Goal: Book appointment/travel/reservation

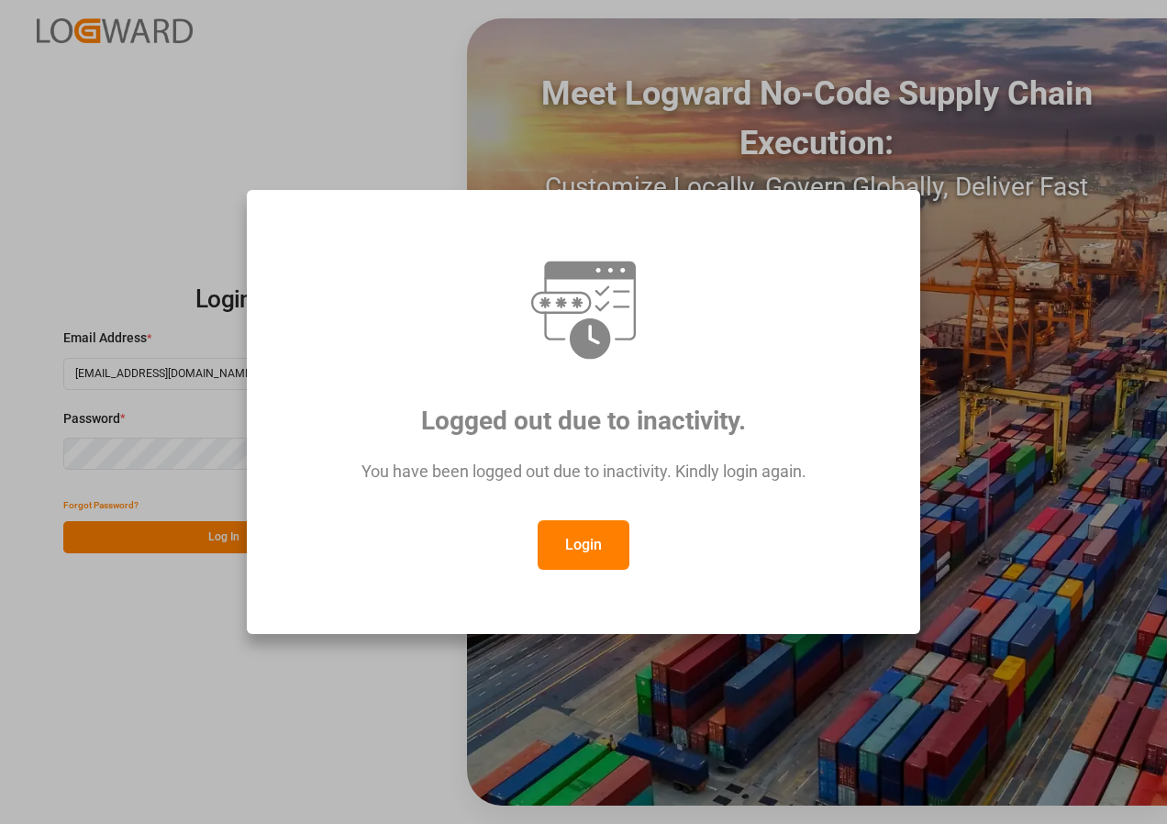
click at [589, 529] on button "Login" at bounding box center [584, 545] width 92 height 50
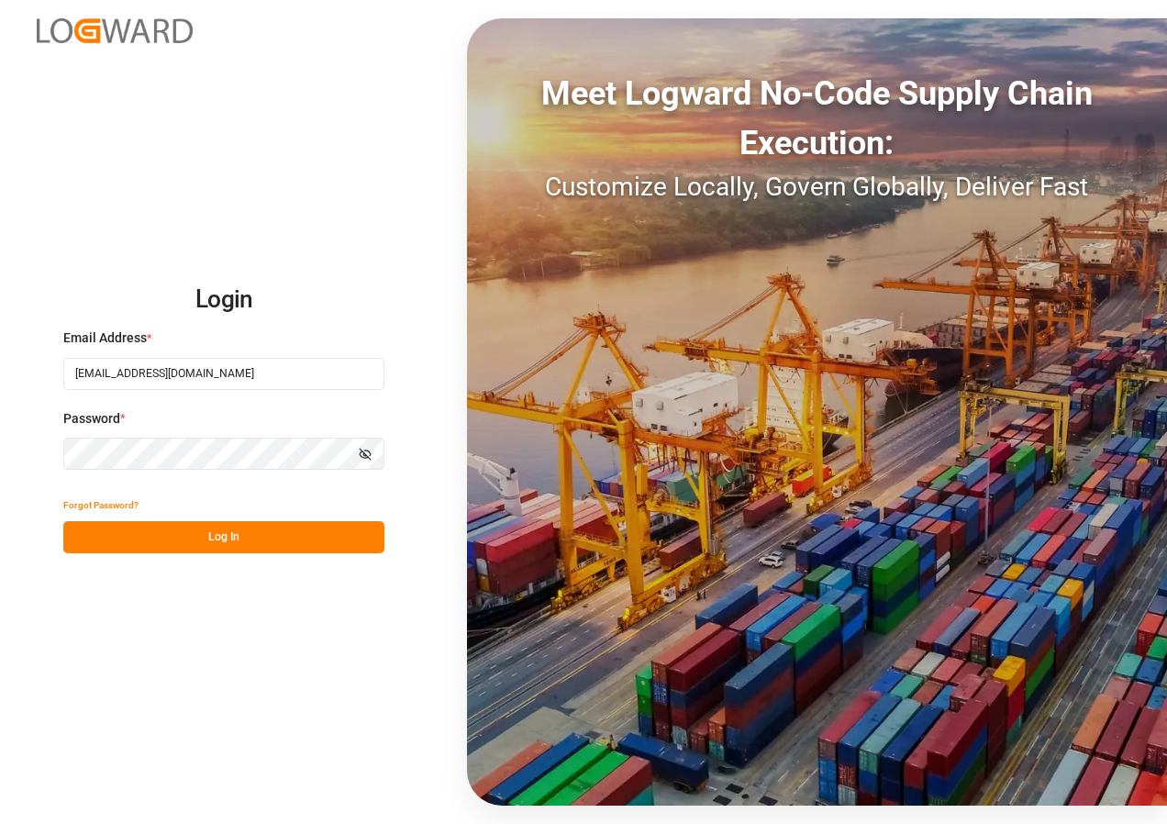
click at [235, 551] on button "Log In" at bounding box center [223, 537] width 321 height 32
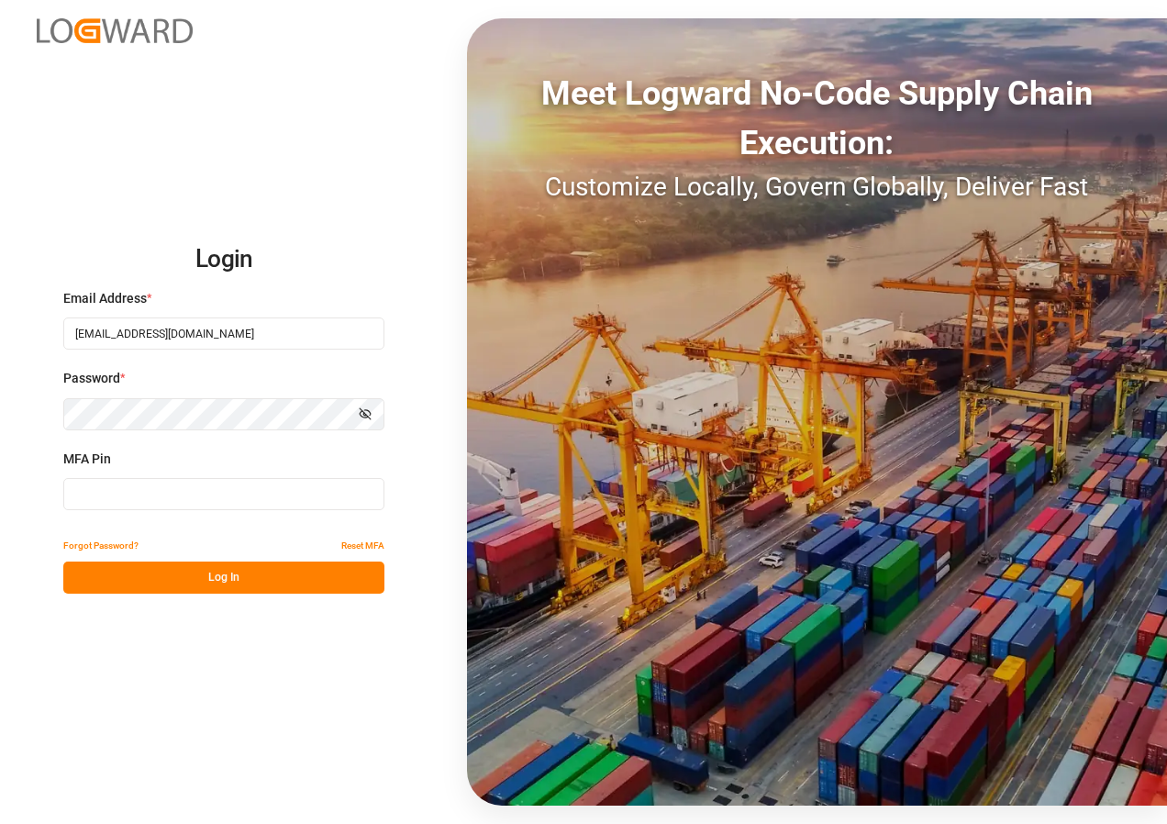
click at [163, 497] on input at bounding box center [223, 494] width 321 height 32
click at [108, 492] on input at bounding box center [223, 494] width 321 height 32
type input "714105"
click at [202, 581] on button "Log In" at bounding box center [223, 578] width 321 height 32
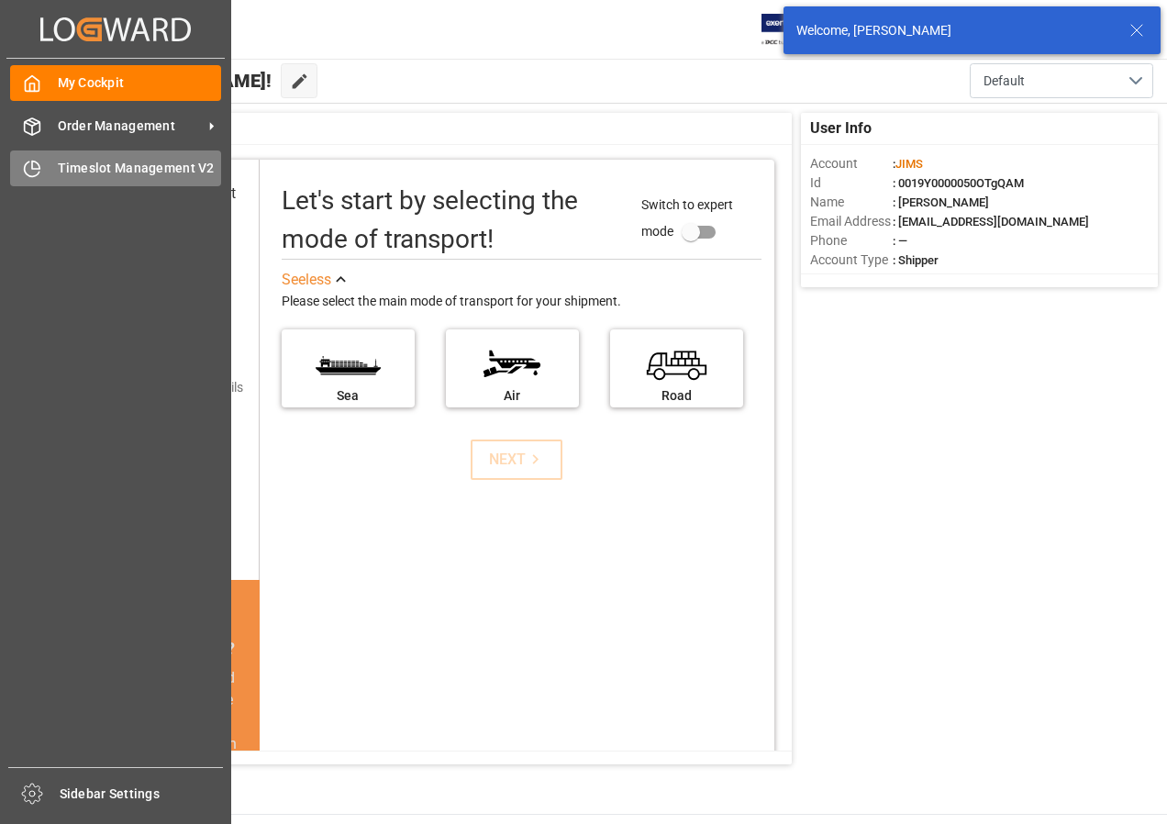
click at [82, 159] on span "Timeslot Management V2" at bounding box center [140, 168] width 164 height 19
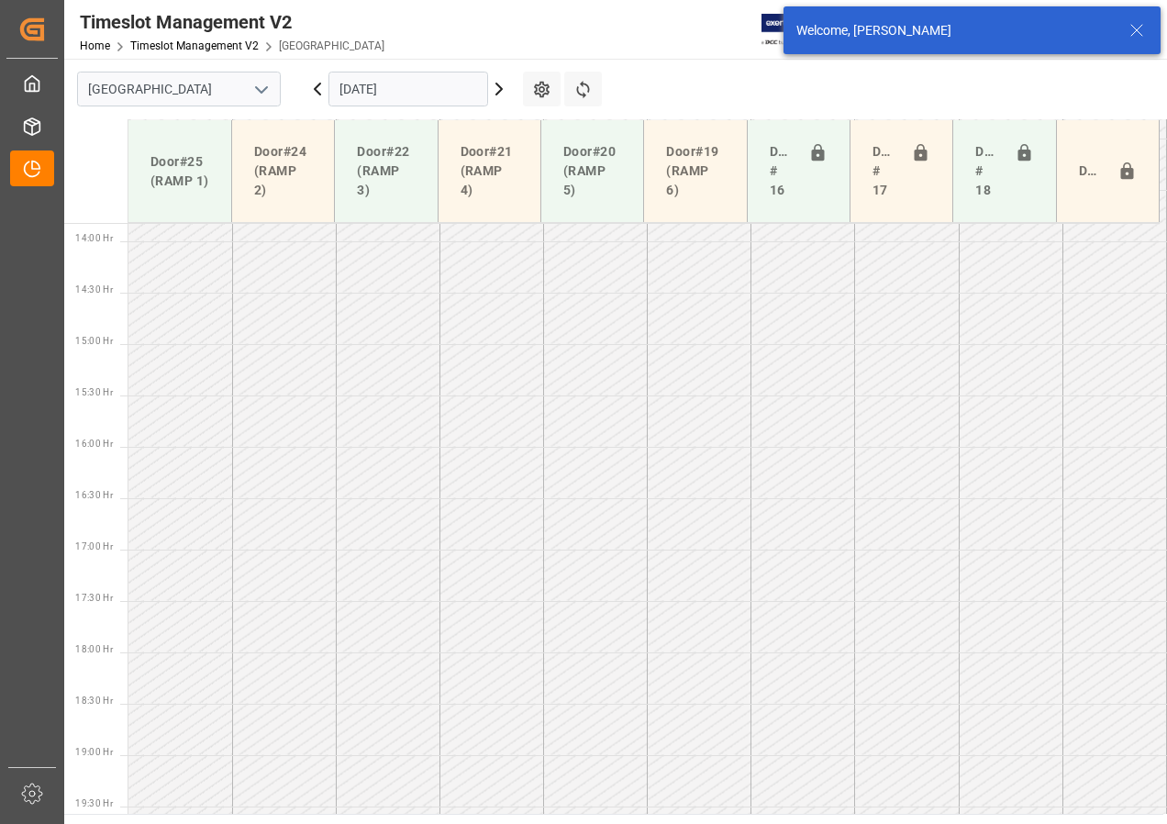
click at [353, 91] on input "[DATE]" at bounding box center [408, 89] width 160 height 35
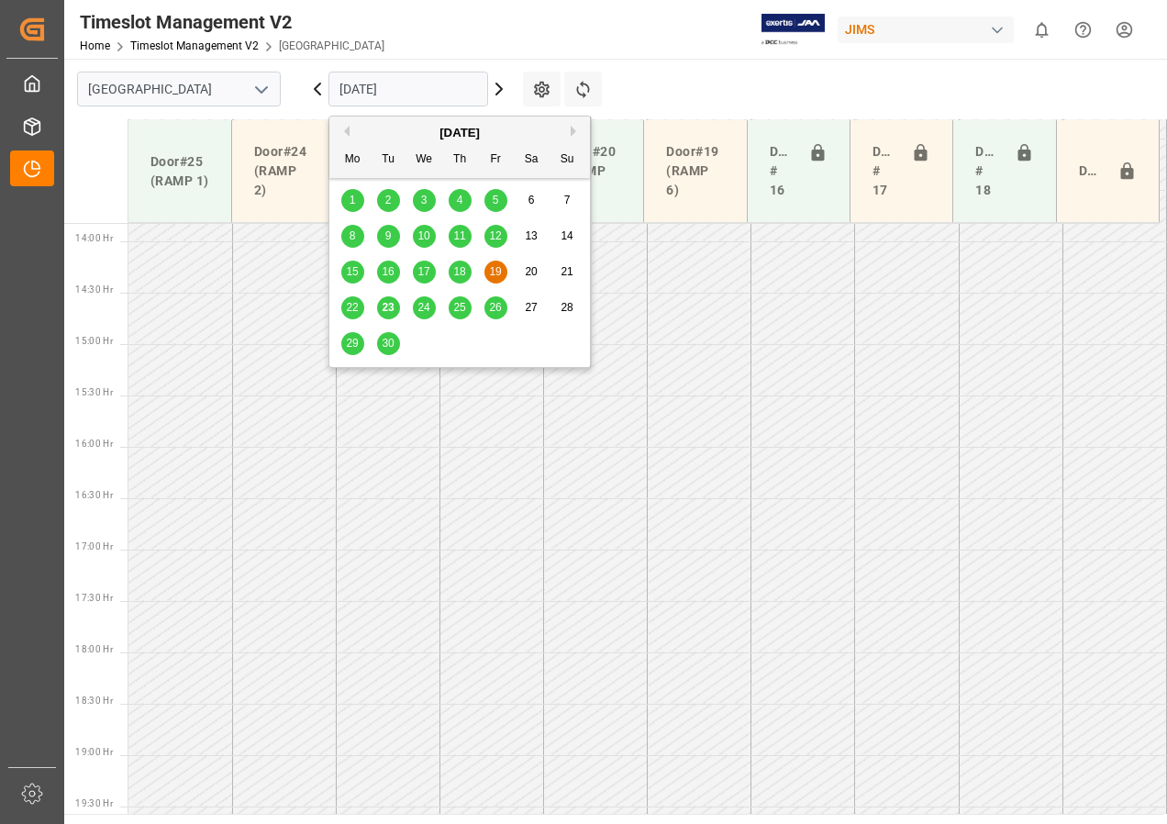
scroll to position [1465, 0]
click at [458, 307] on span "25" at bounding box center [459, 307] width 12 height 13
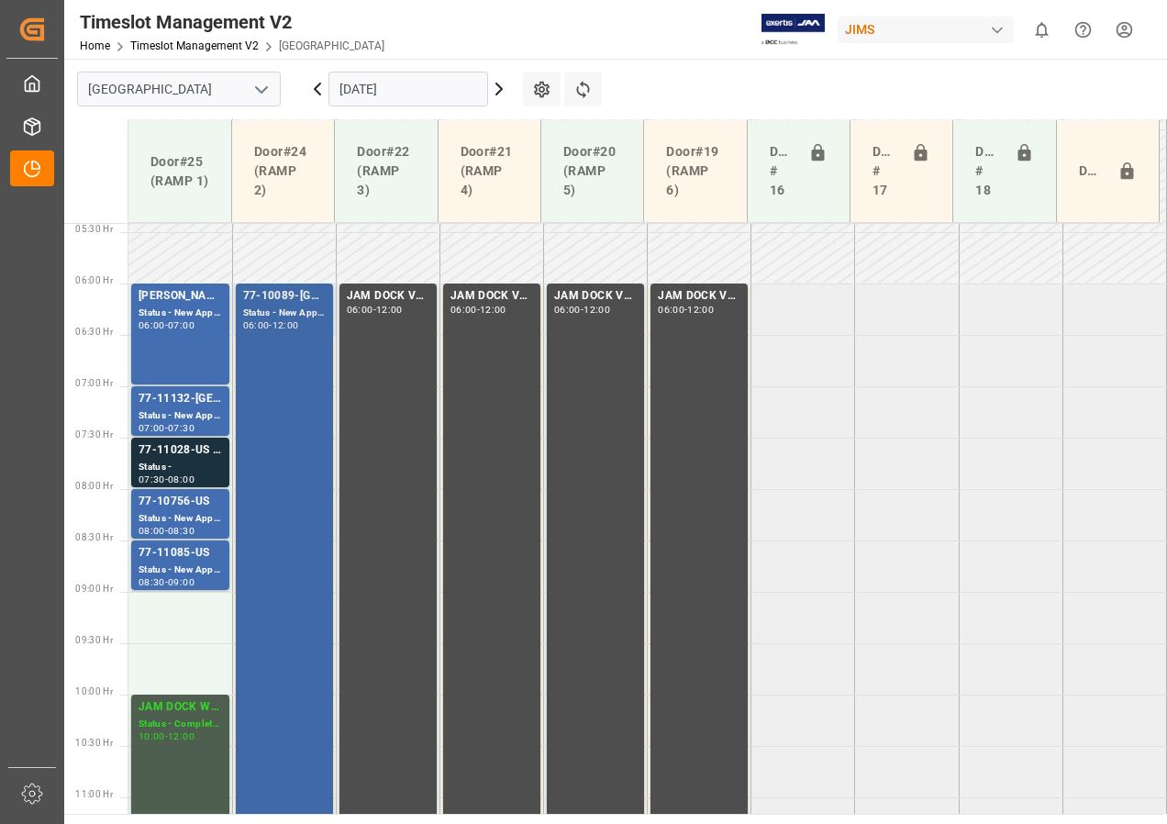
scroll to position [543, 0]
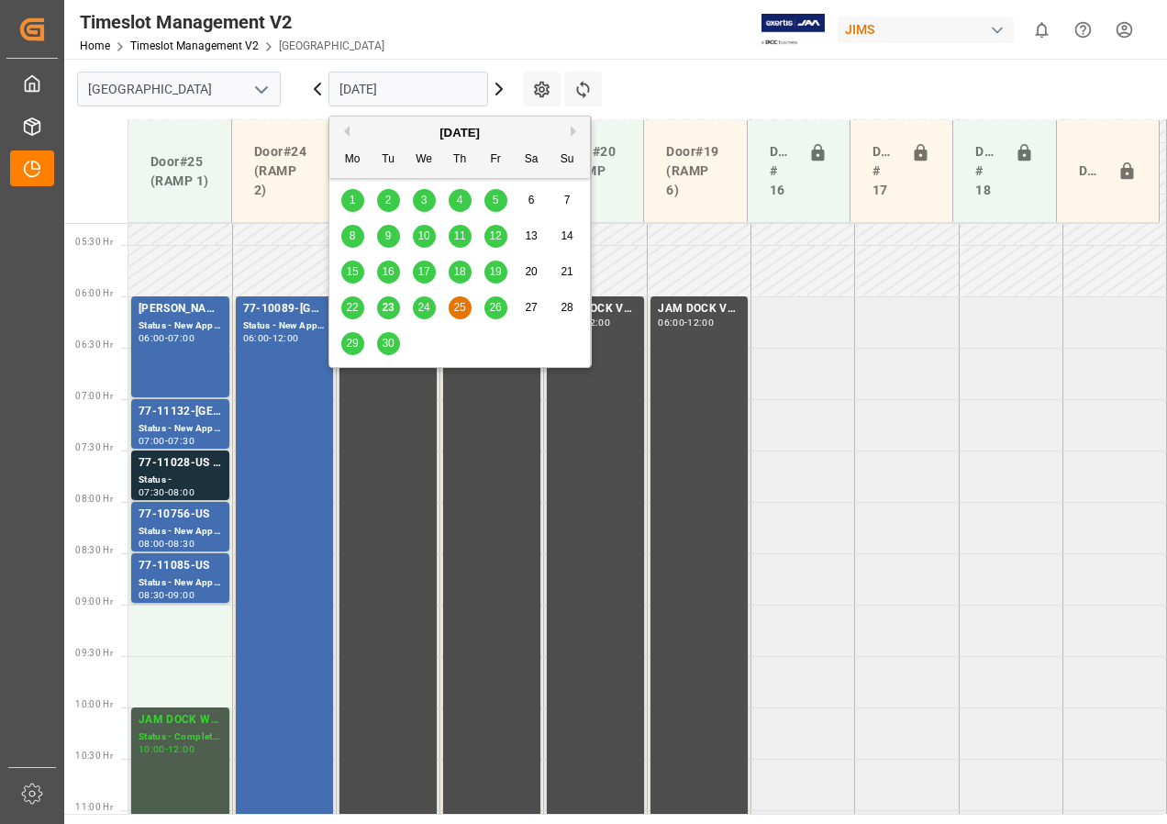
click at [397, 85] on input "[DATE]" at bounding box center [408, 89] width 160 height 35
click at [497, 303] on span "26" at bounding box center [495, 307] width 12 height 13
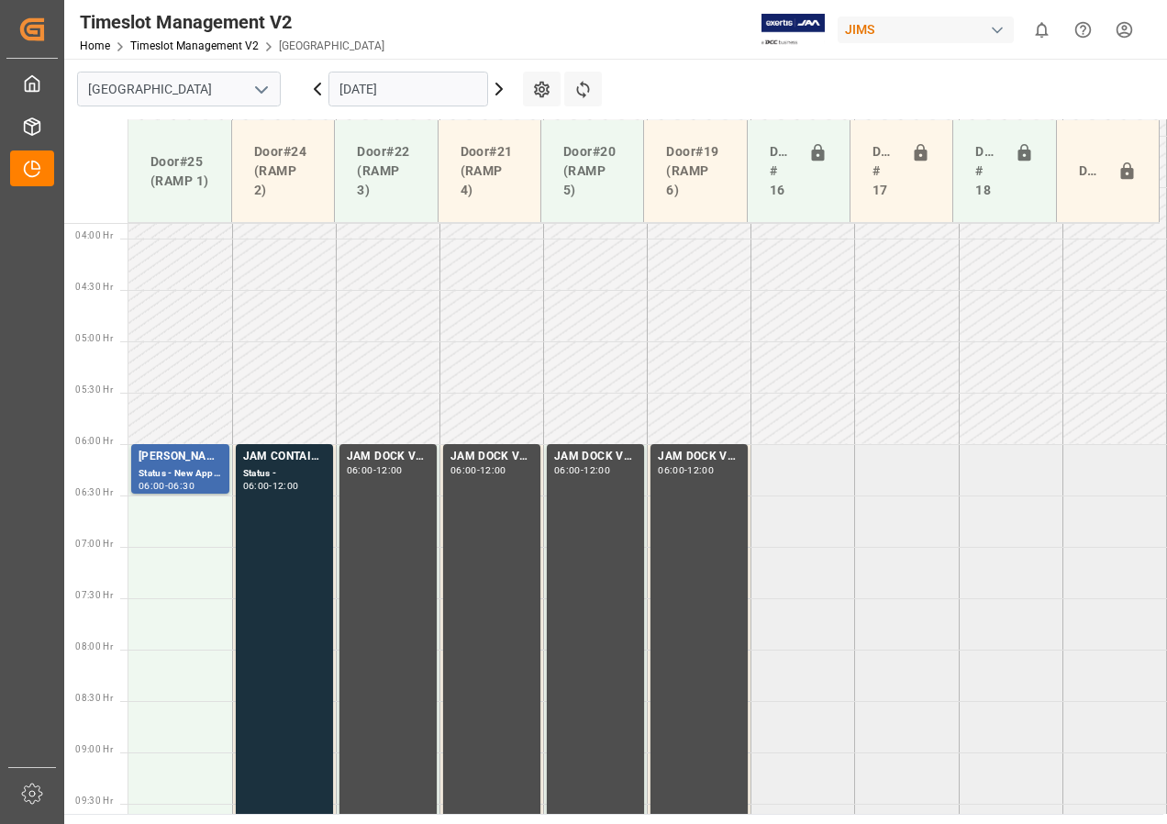
scroll to position [579, 0]
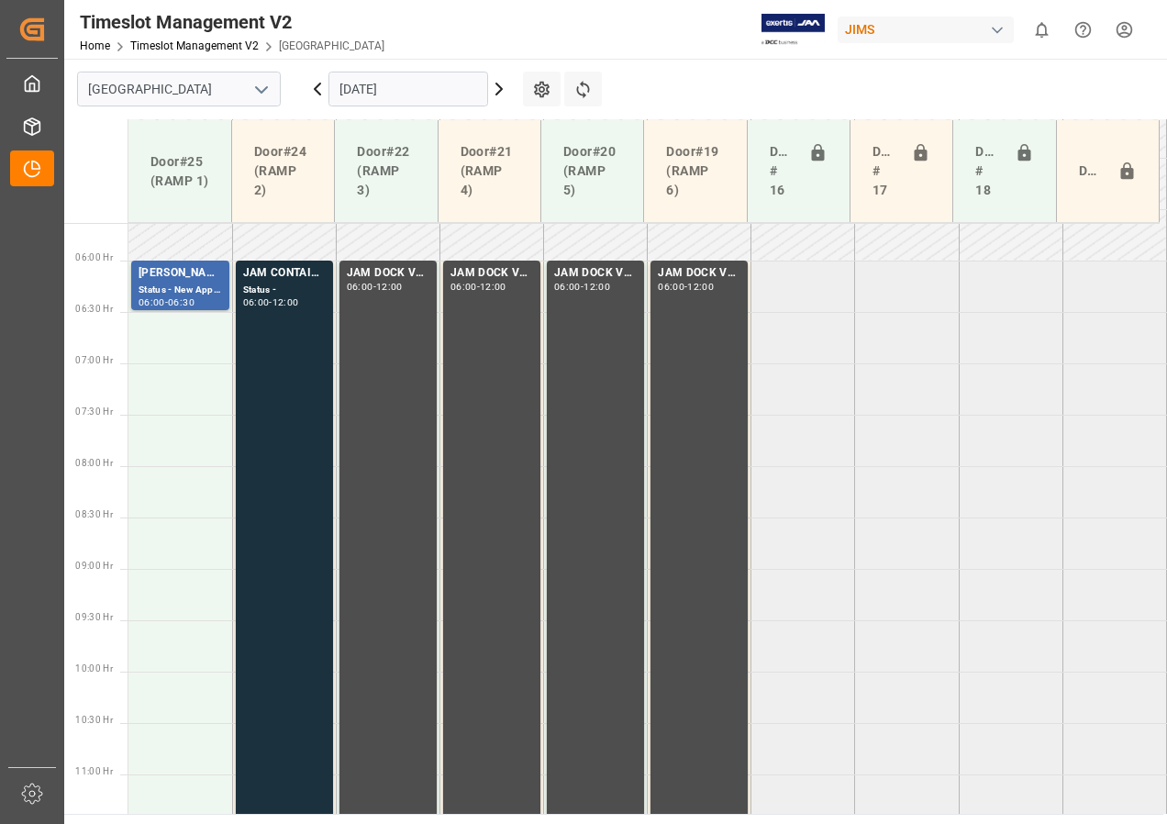
click at [352, 86] on input "[DATE]" at bounding box center [408, 89] width 160 height 35
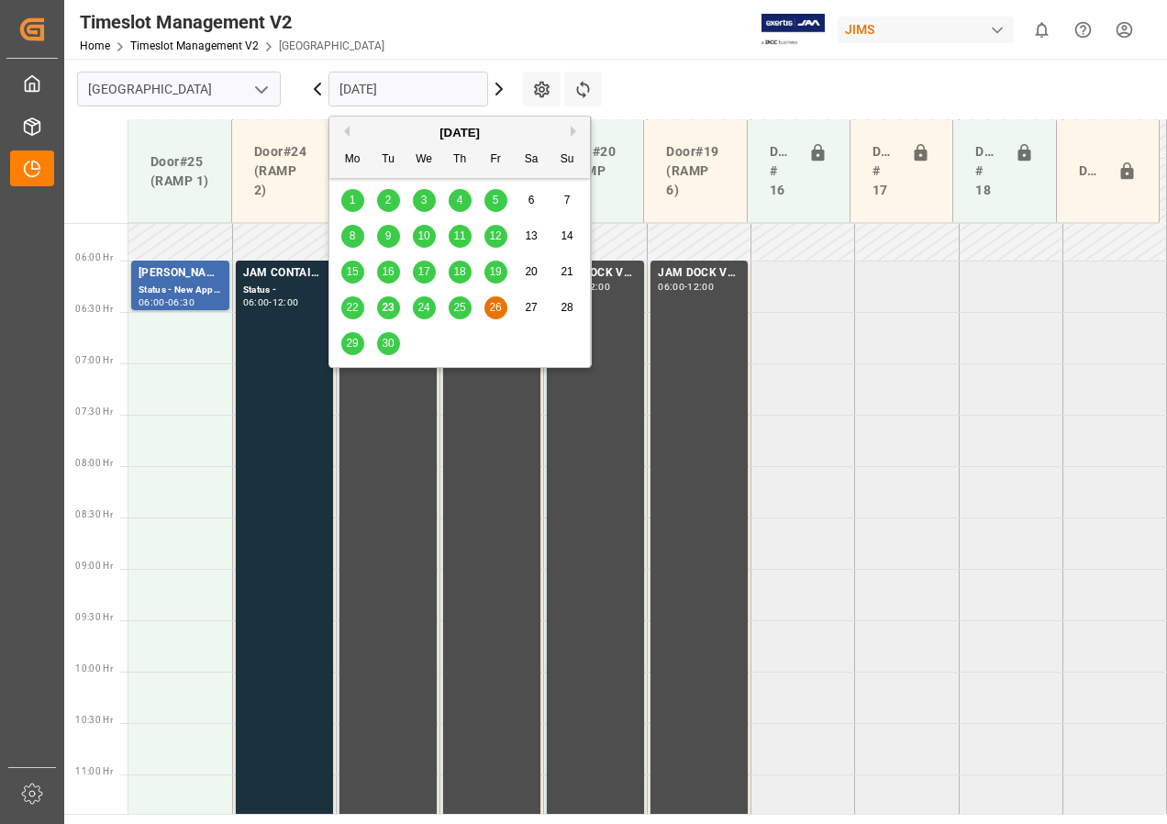
click at [357, 350] on span "29" at bounding box center [352, 343] width 12 height 13
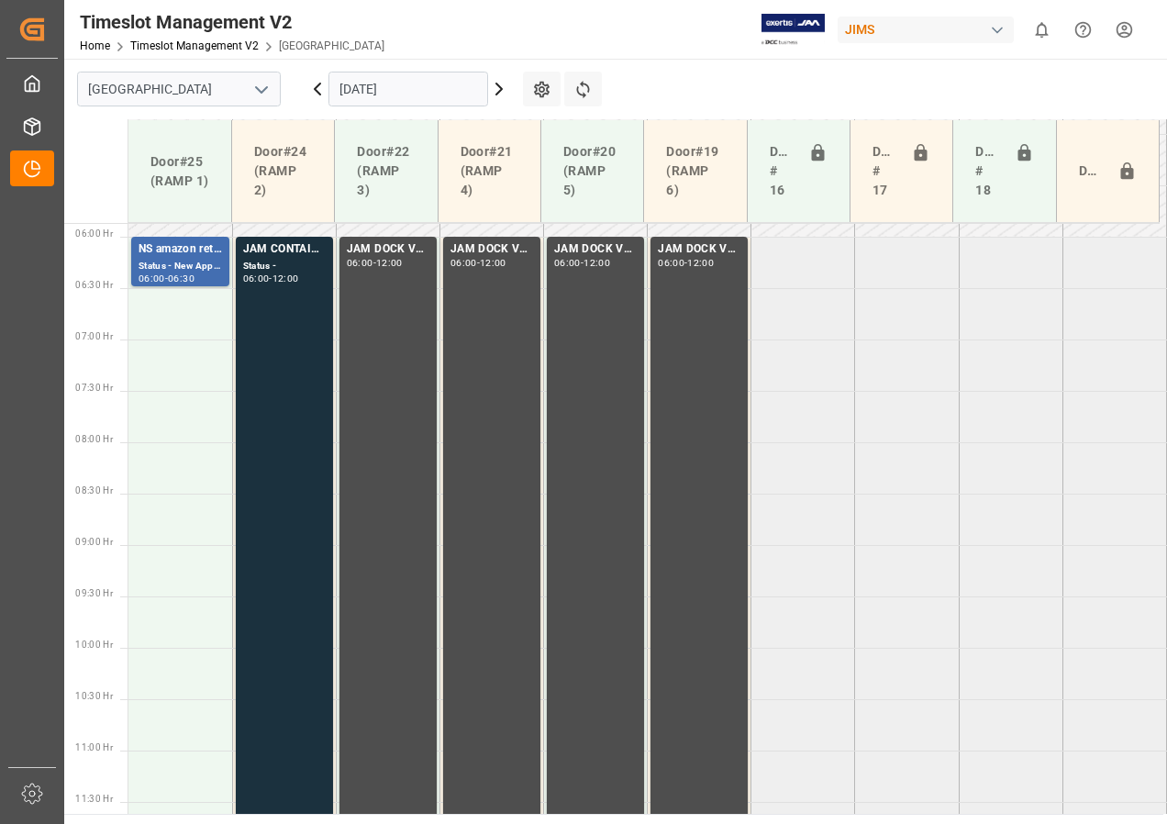
scroll to position [583, 0]
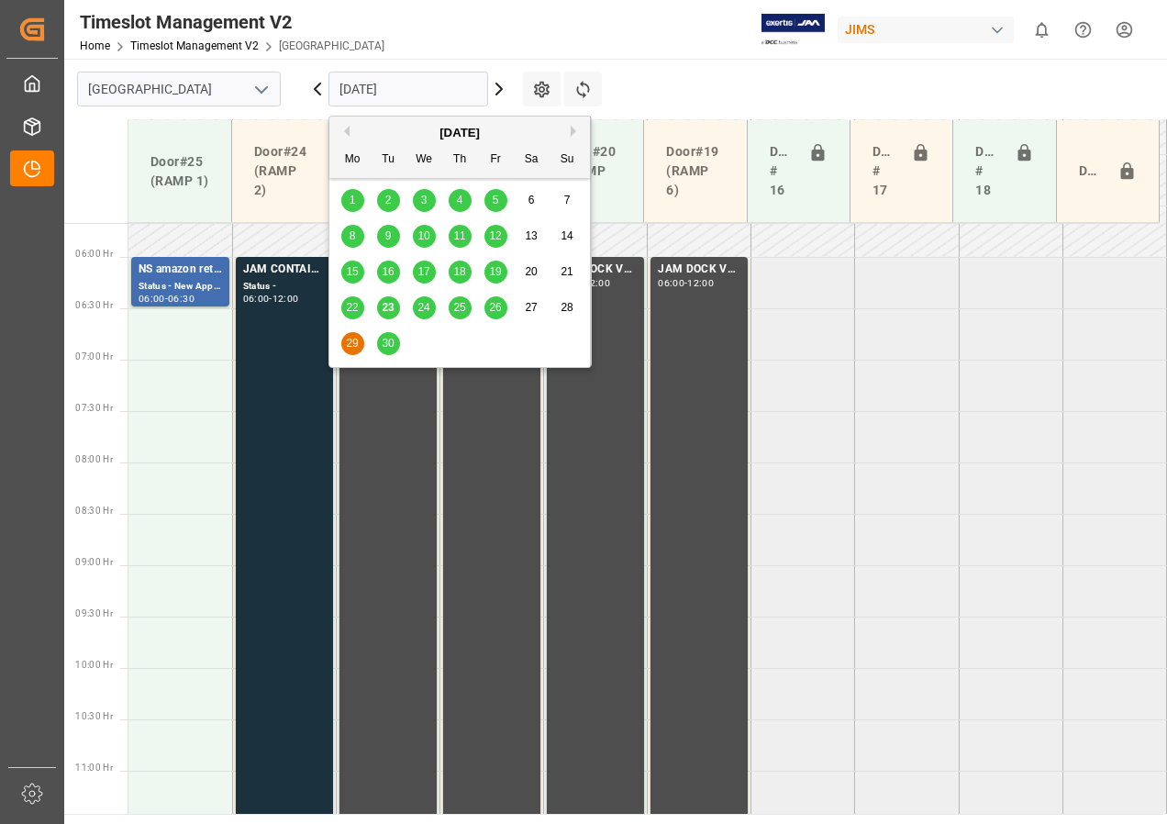
click at [381, 95] on input "[DATE]" at bounding box center [408, 89] width 160 height 35
click at [394, 347] on span "30" at bounding box center [388, 343] width 12 height 13
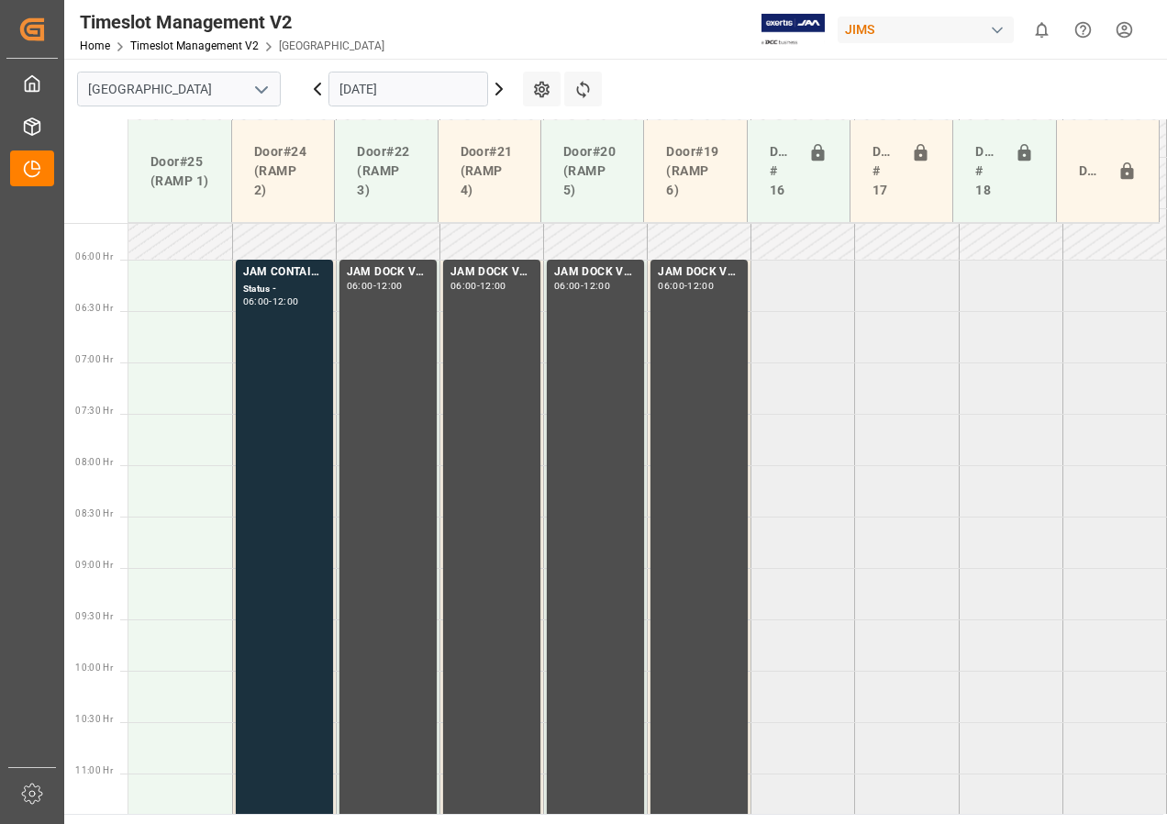
scroll to position [548, 0]
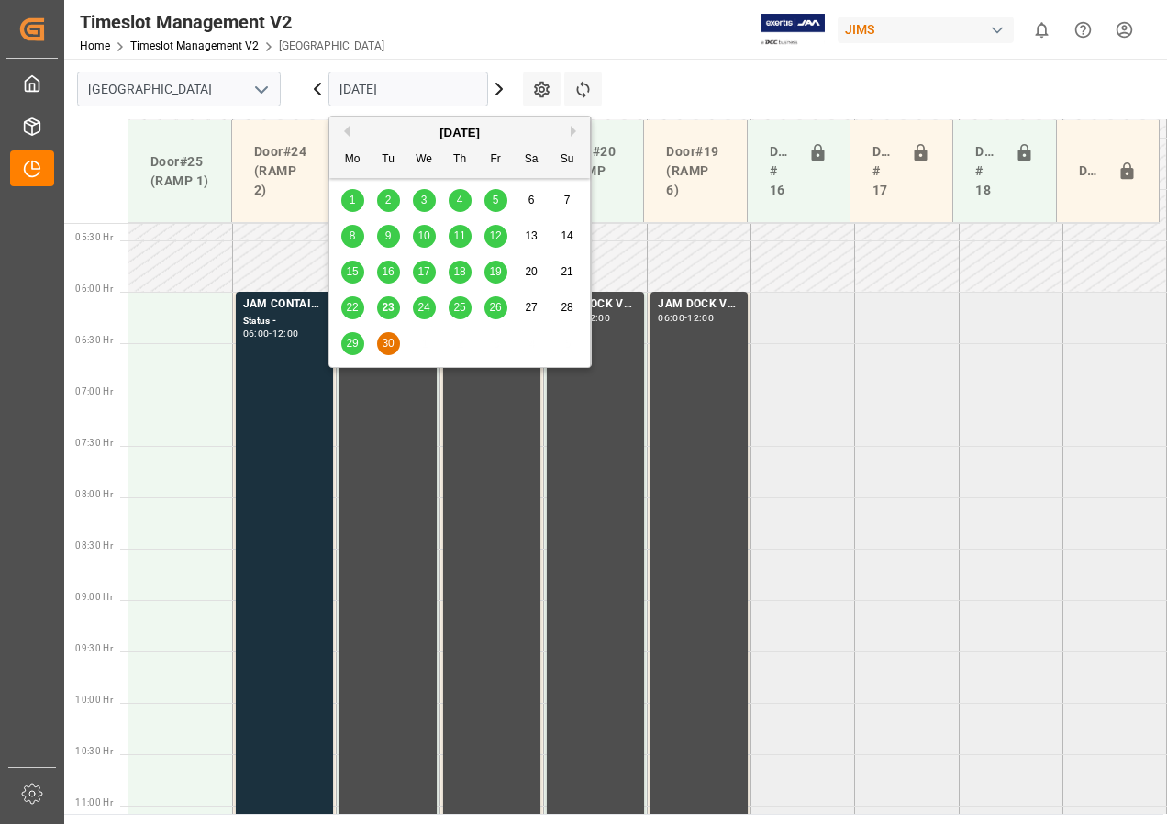
click at [345, 91] on input "[DATE]" at bounding box center [408, 89] width 160 height 35
click at [455, 304] on span "25" at bounding box center [459, 307] width 12 height 13
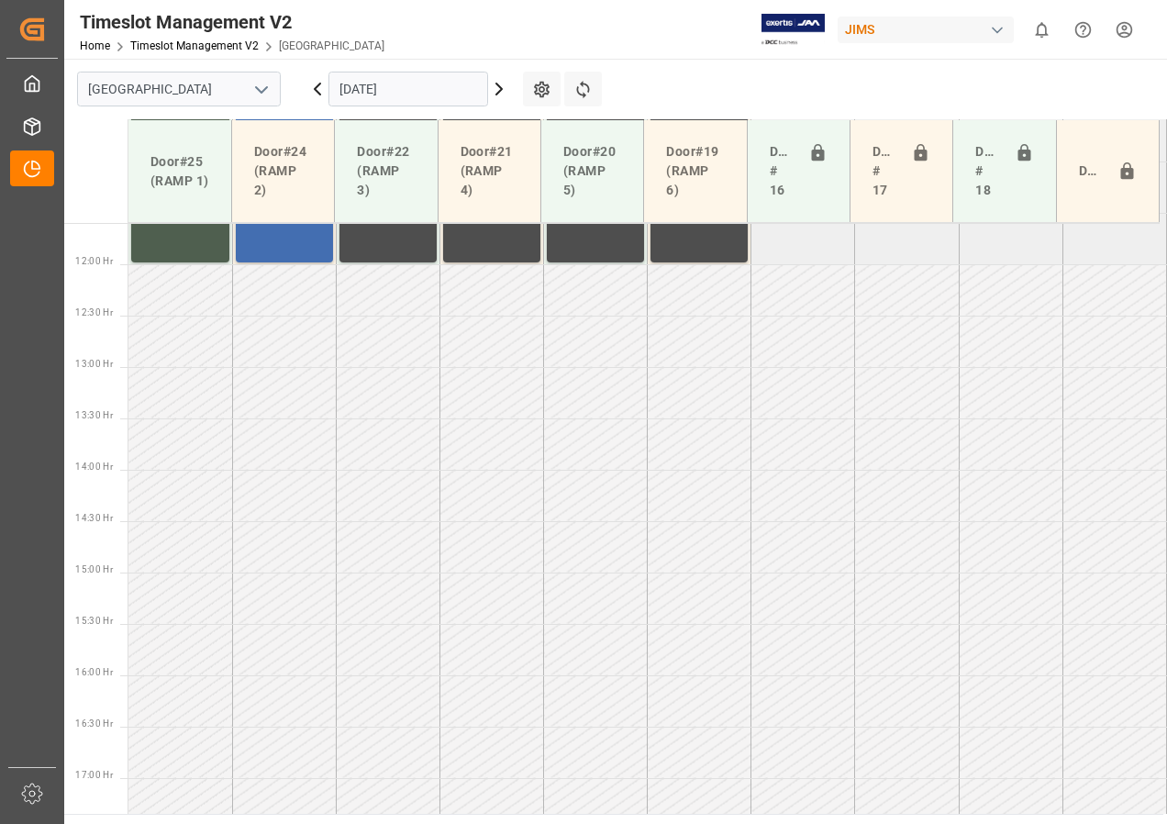
scroll to position [1465, 0]
